Goal: Find contact information: Find contact information

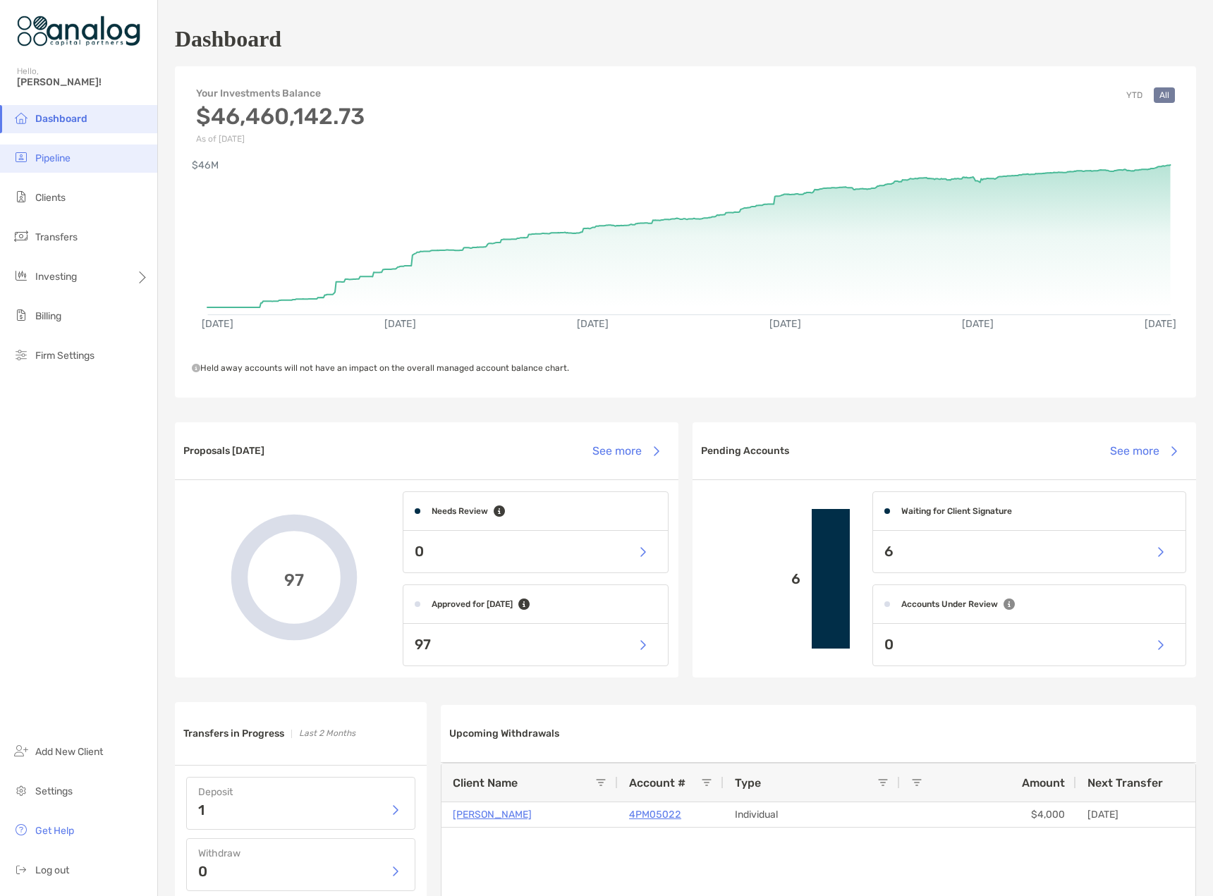
click at [64, 154] on span "Pipeline" at bounding box center [52, 158] width 35 height 12
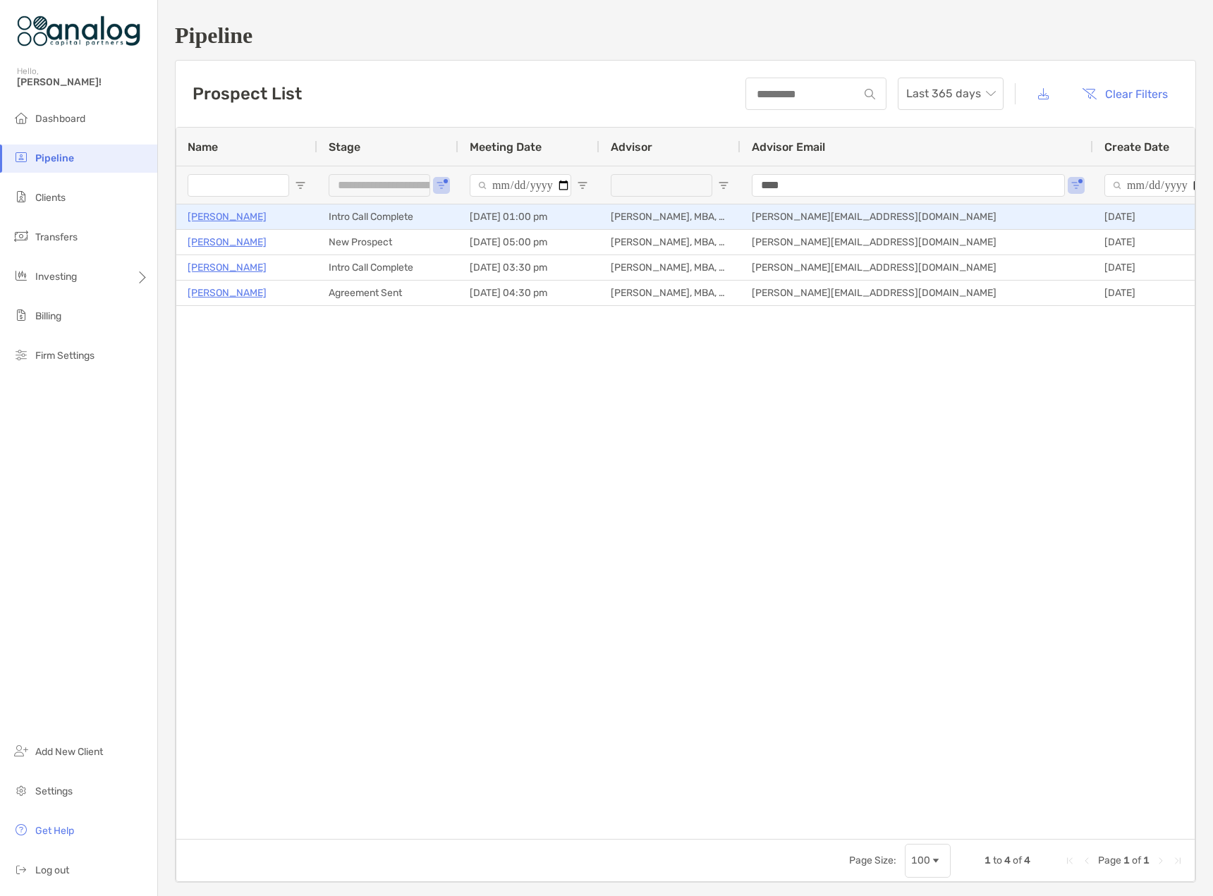
click at [215, 219] on p "Chris Volkov" at bounding box center [227, 217] width 79 height 18
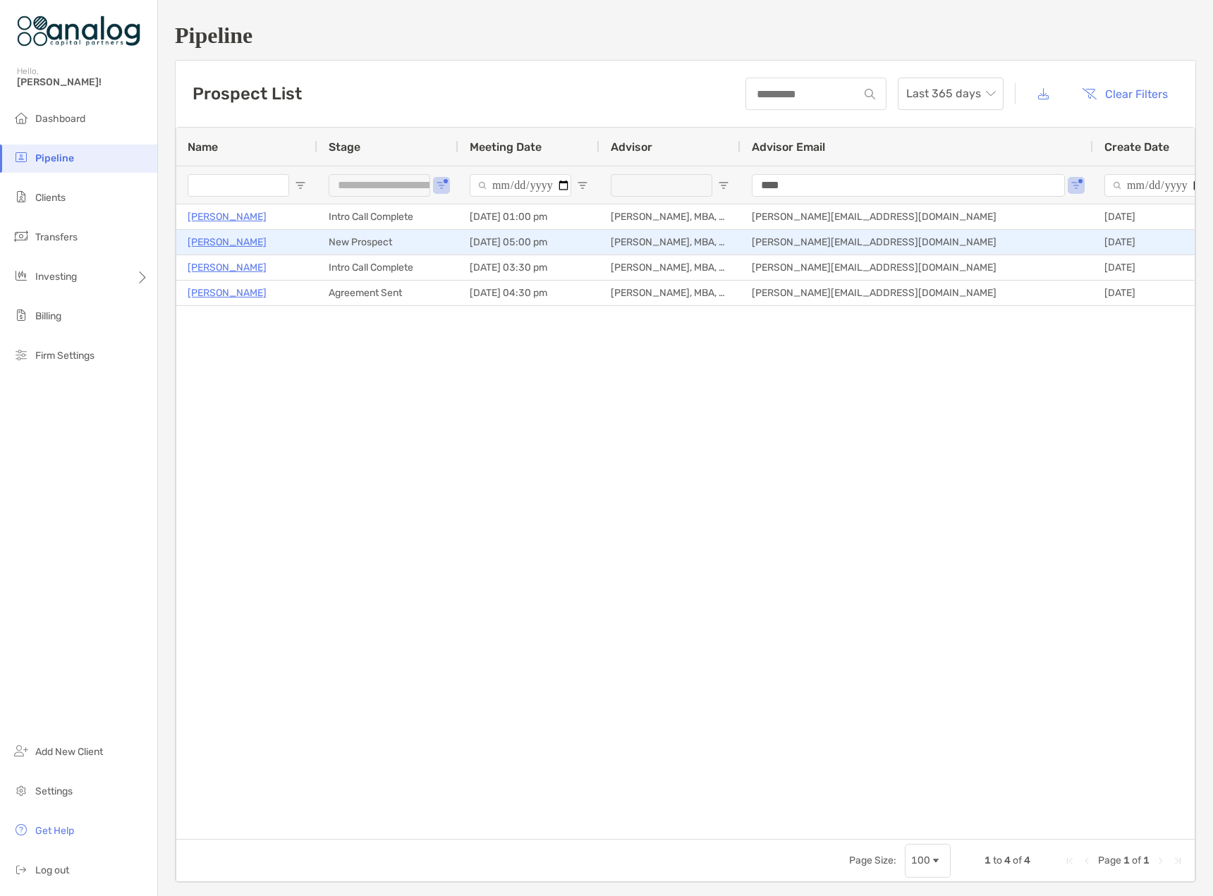
click at [231, 243] on p "[PERSON_NAME]" at bounding box center [227, 242] width 79 height 18
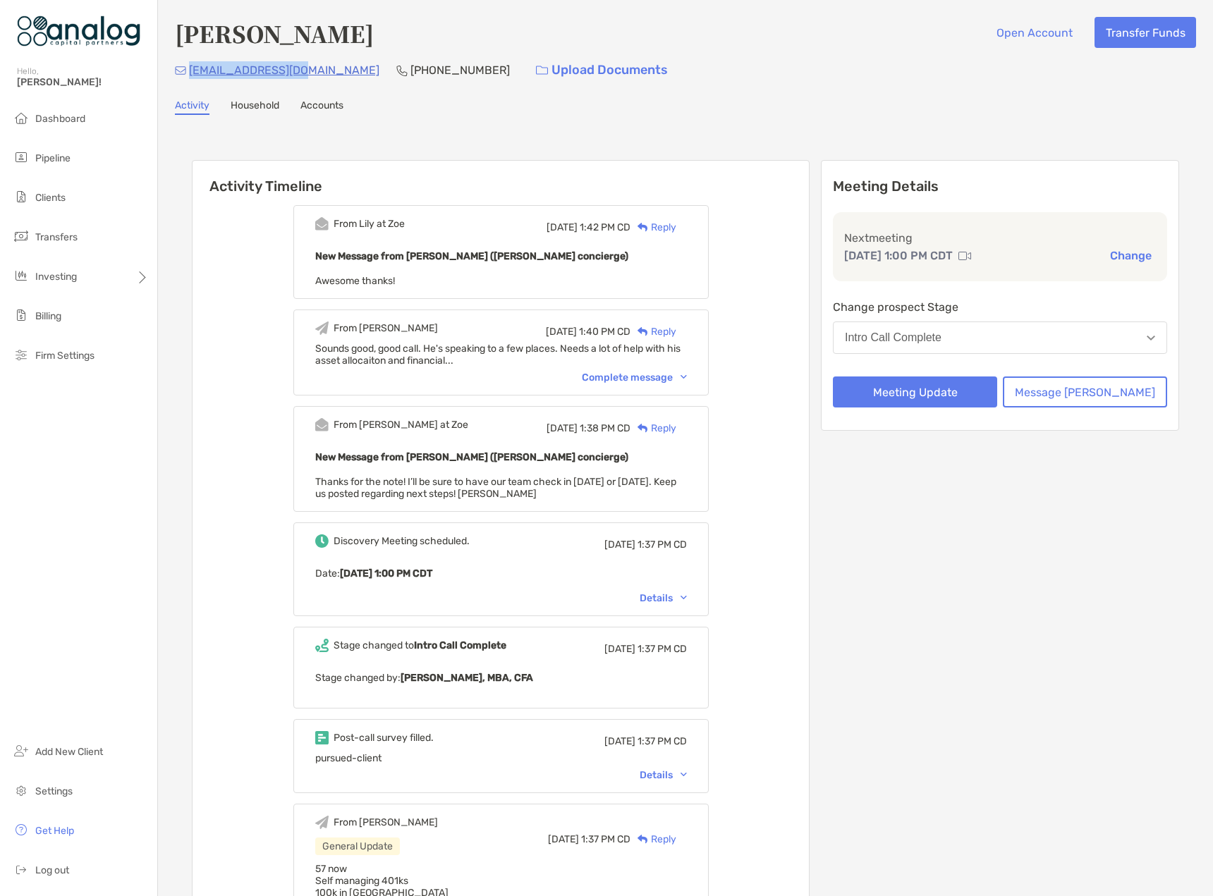
drag, startPoint x: 298, startPoint y: 68, endPoint x: 192, endPoint y: 72, distance: 106.6
click at [192, 72] on div "cvolkov1@gmail.com (714) 603-3286 Upload Documents" at bounding box center [685, 70] width 1021 height 30
copy p "cvolkov1@gmail.com"
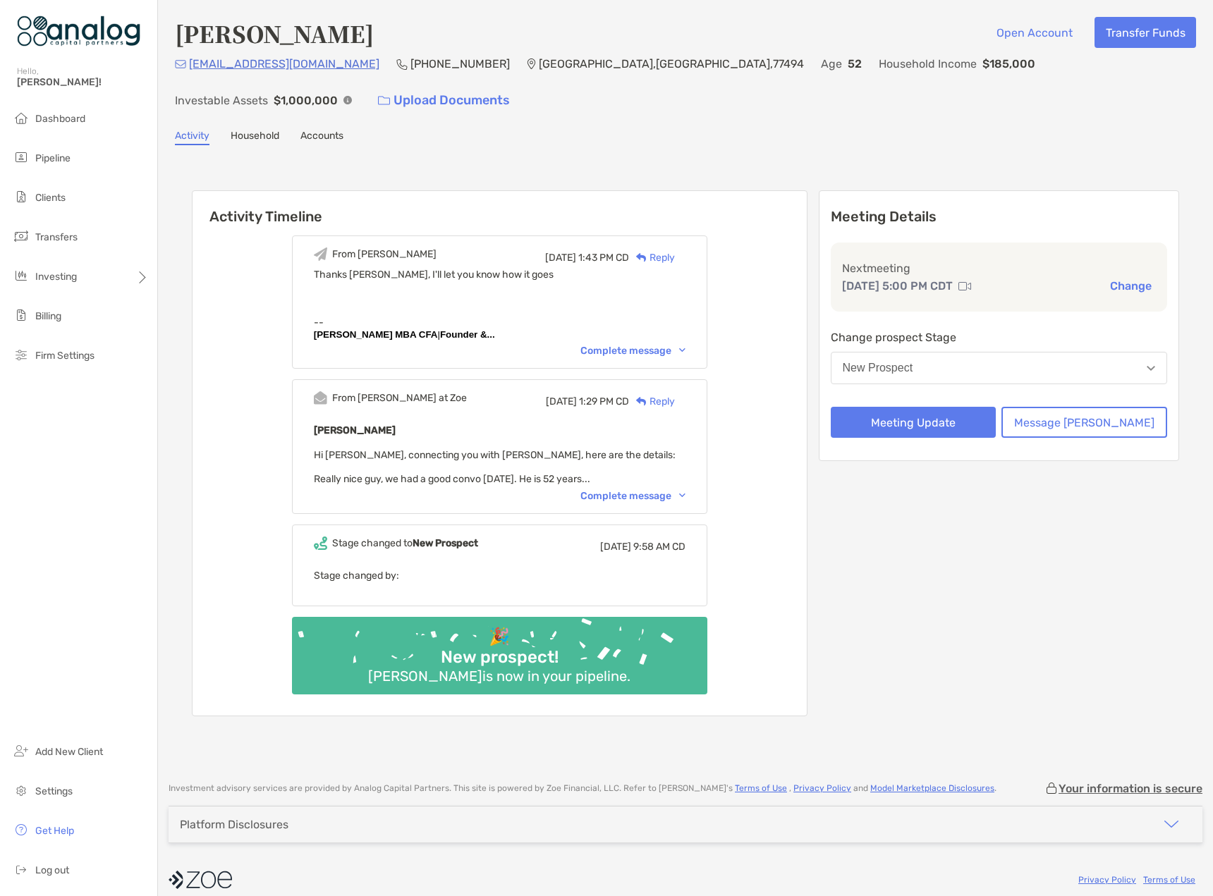
click at [641, 490] on div "Complete message" at bounding box center [632, 496] width 105 height 12
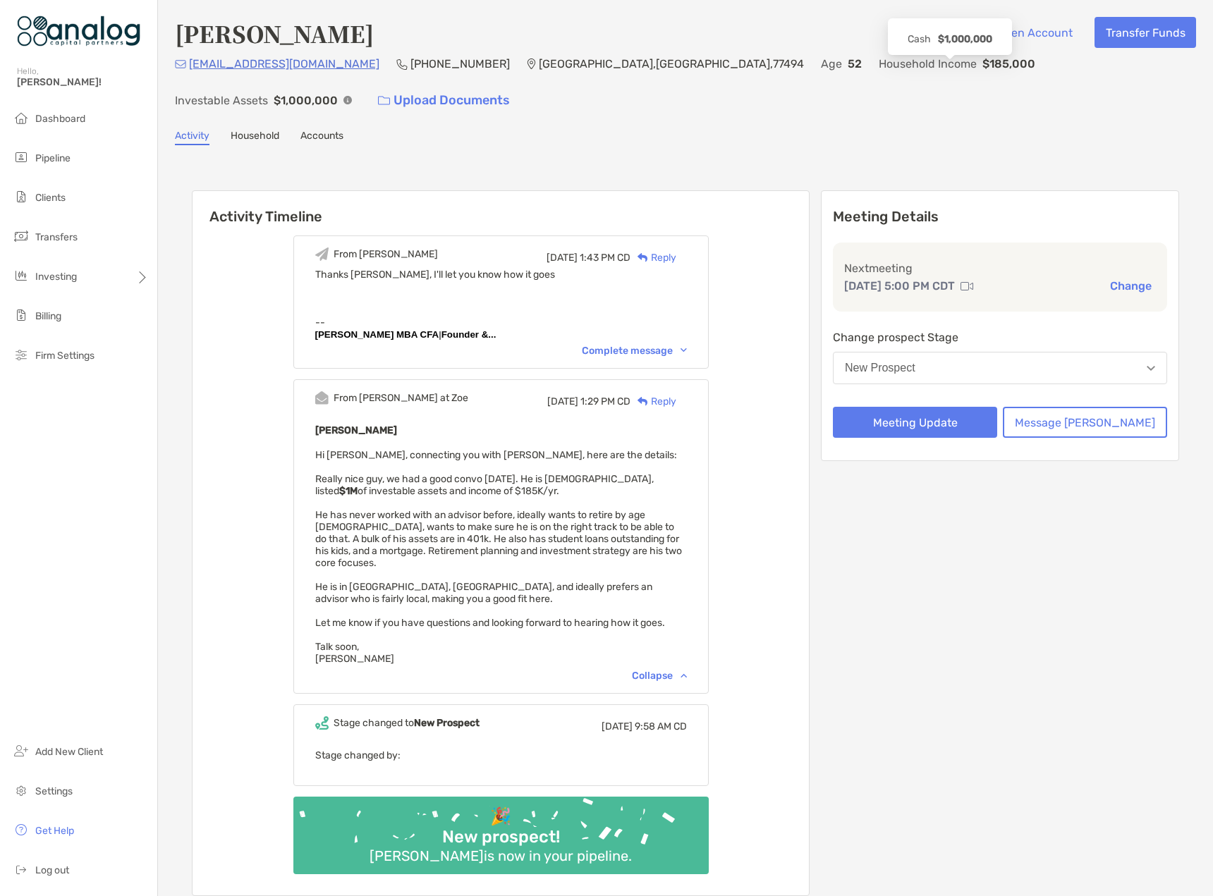
click at [352, 96] on img at bounding box center [347, 100] width 8 height 8
